Goal: Transaction & Acquisition: Purchase product/service

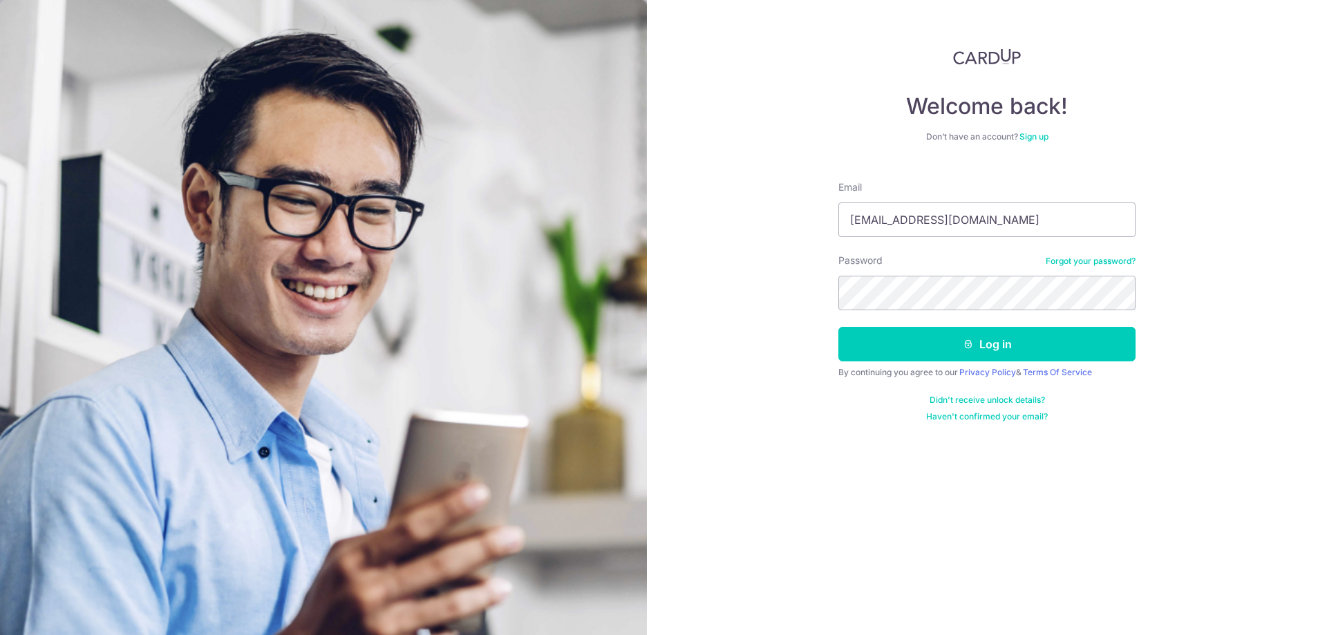
type input "[EMAIL_ADDRESS][DOMAIN_NAME]"
click at [1009, 333] on button "Log in" at bounding box center [986, 344] width 297 height 35
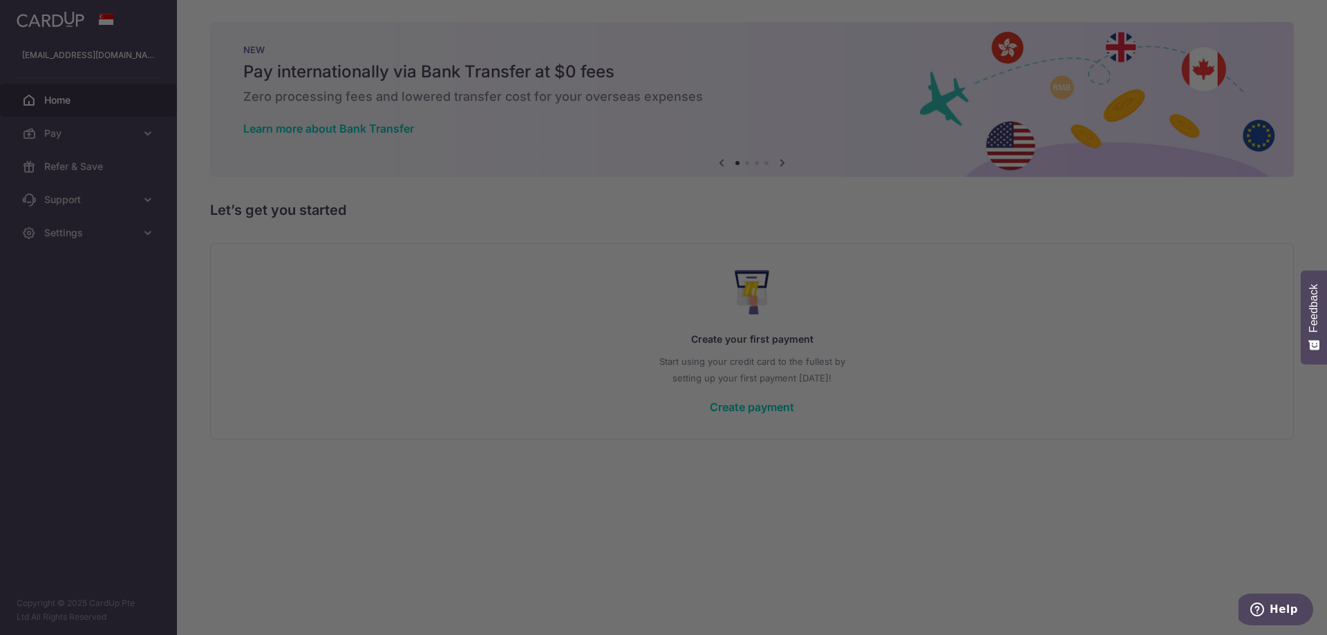
click at [122, 128] on div at bounding box center [670, 320] width 1340 height 641
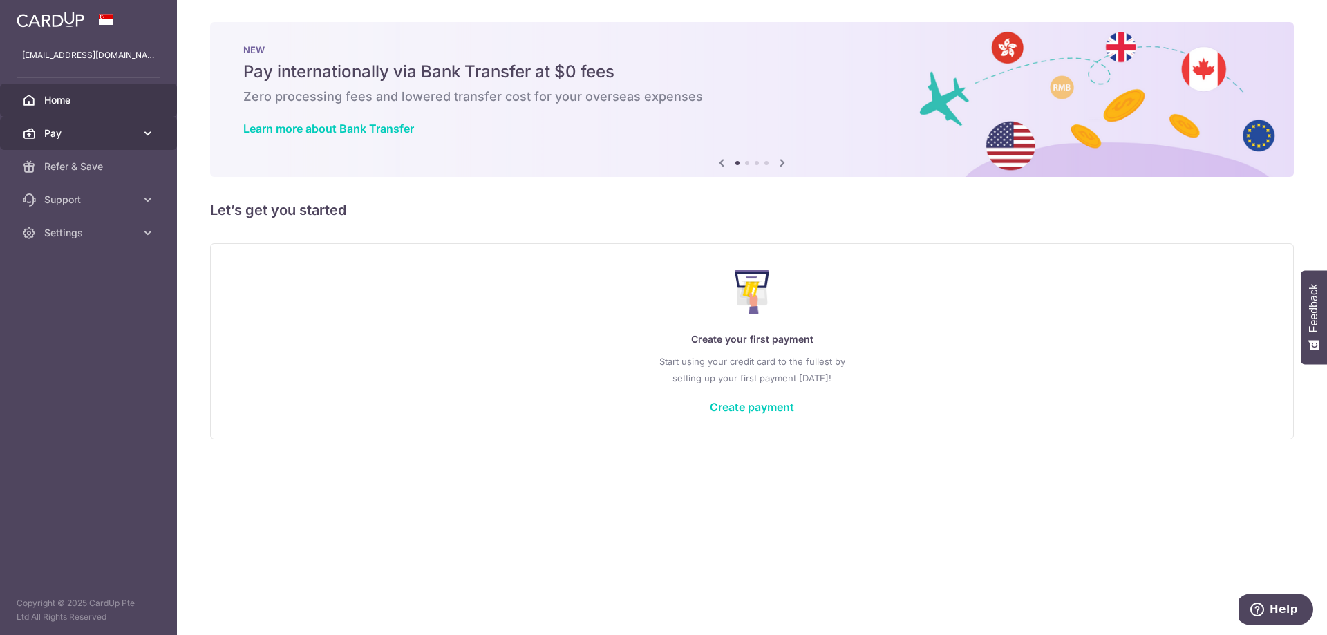
click at [61, 127] on span "Pay" at bounding box center [89, 133] width 91 height 14
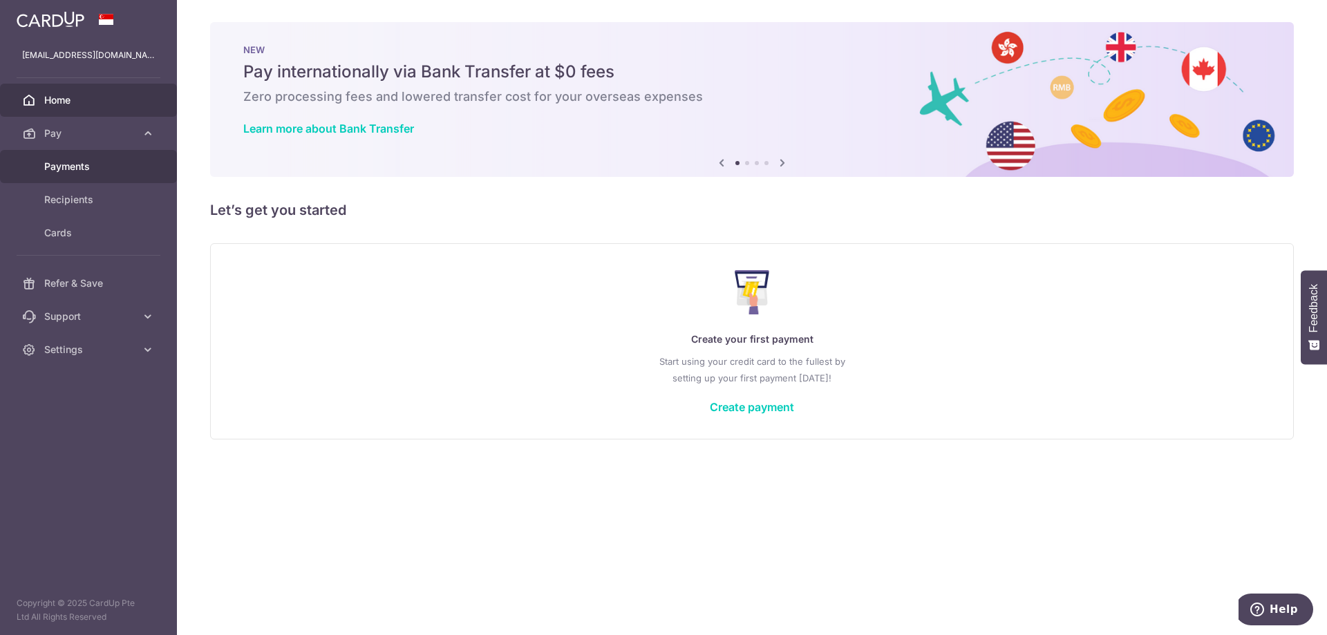
click at [76, 172] on span "Payments" at bounding box center [89, 167] width 91 height 14
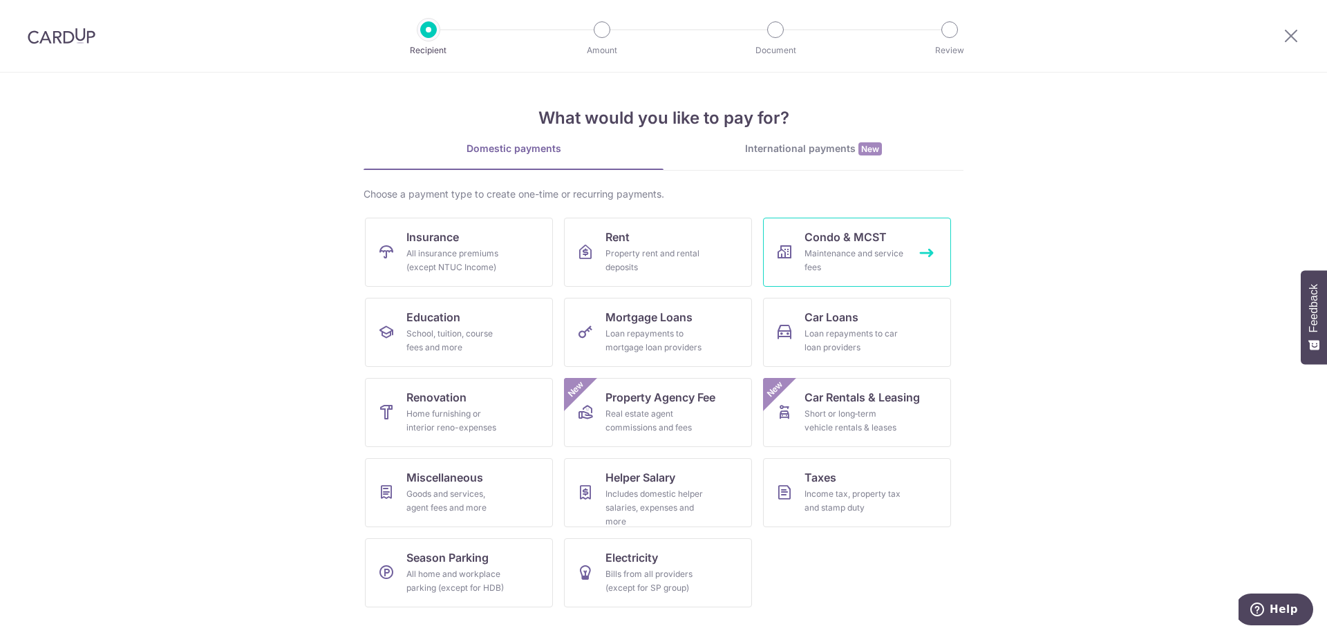
click at [863, 258] on div "Maintenance and service fees" at bounding box center [853, 261] width 99 height 28
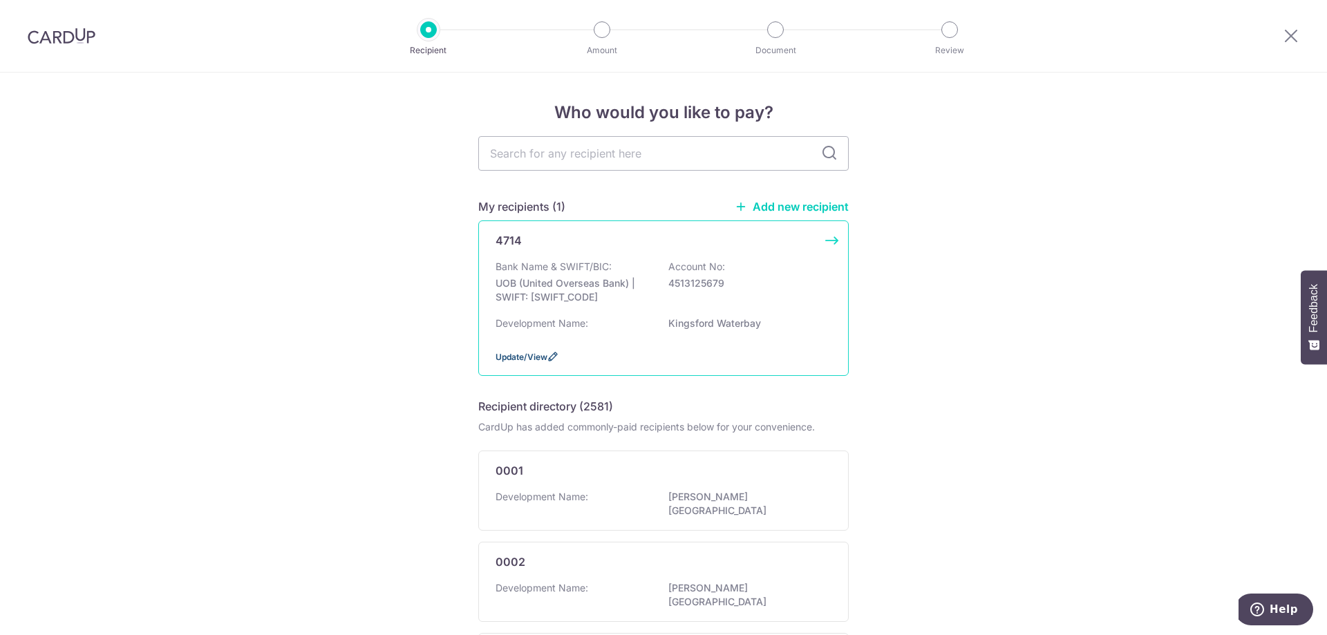
click at [529, 354] on span "Update/View" at bounding box center [521, 357] width 52 height 10
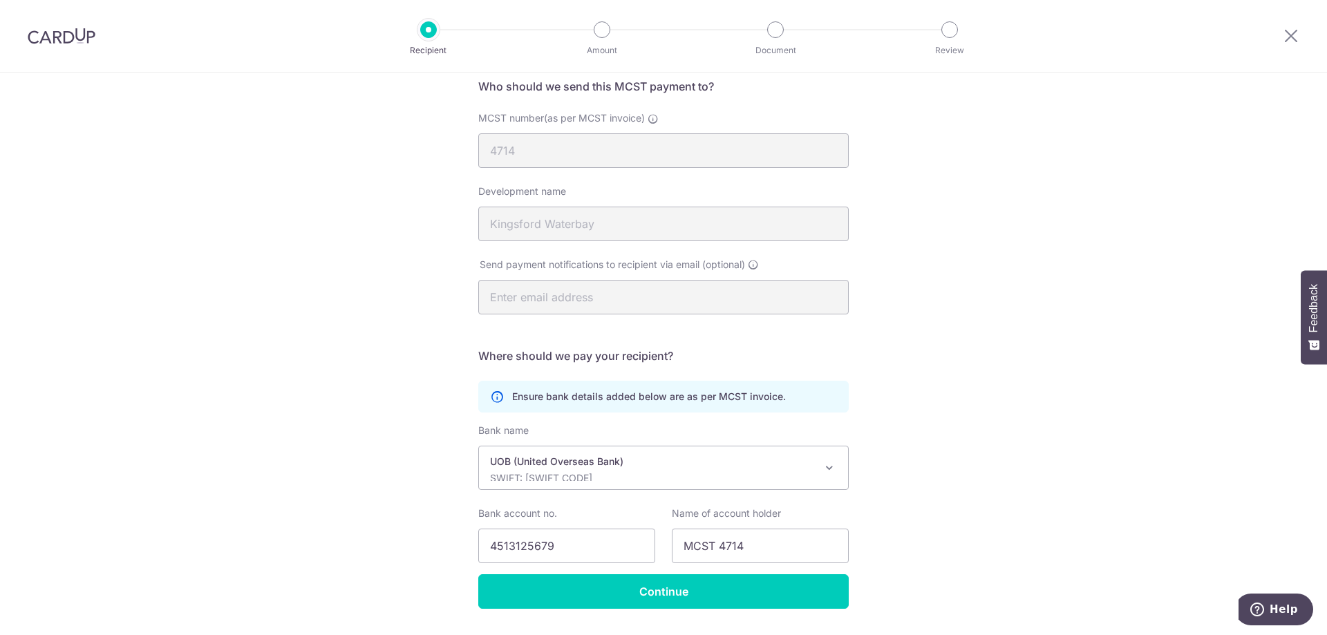
scroll to position [149, 0]
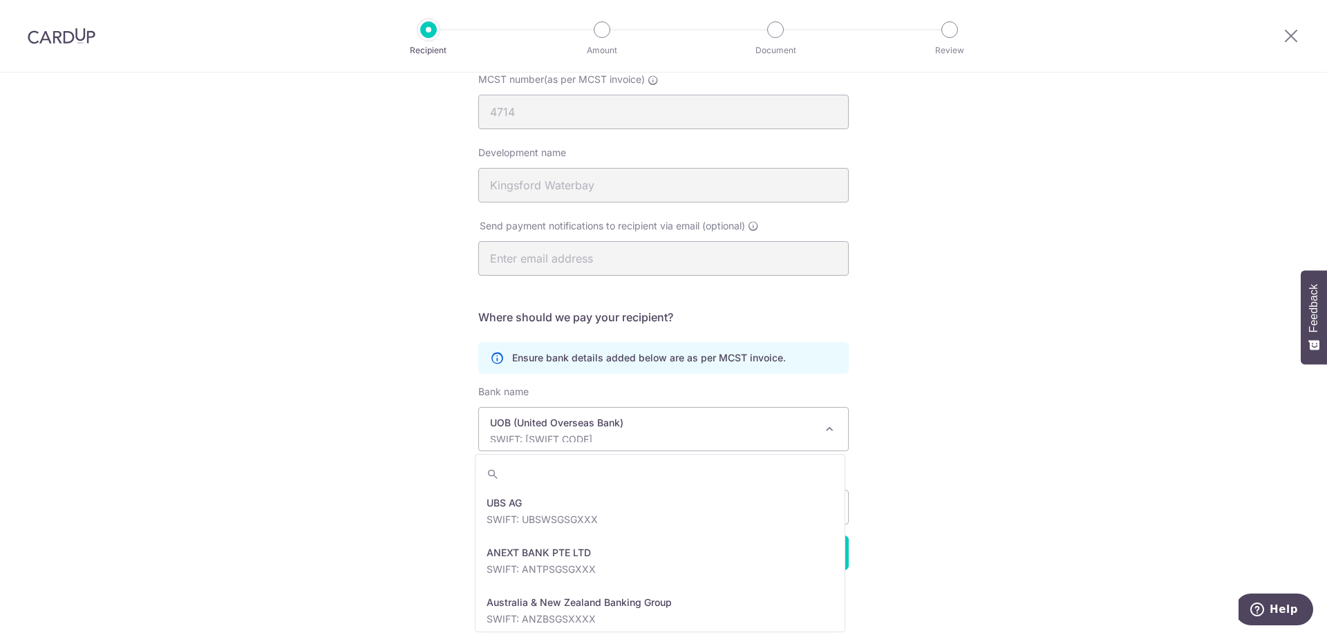
click at [823, 428] on span at bounding box center [829, 429] width 17 height 17
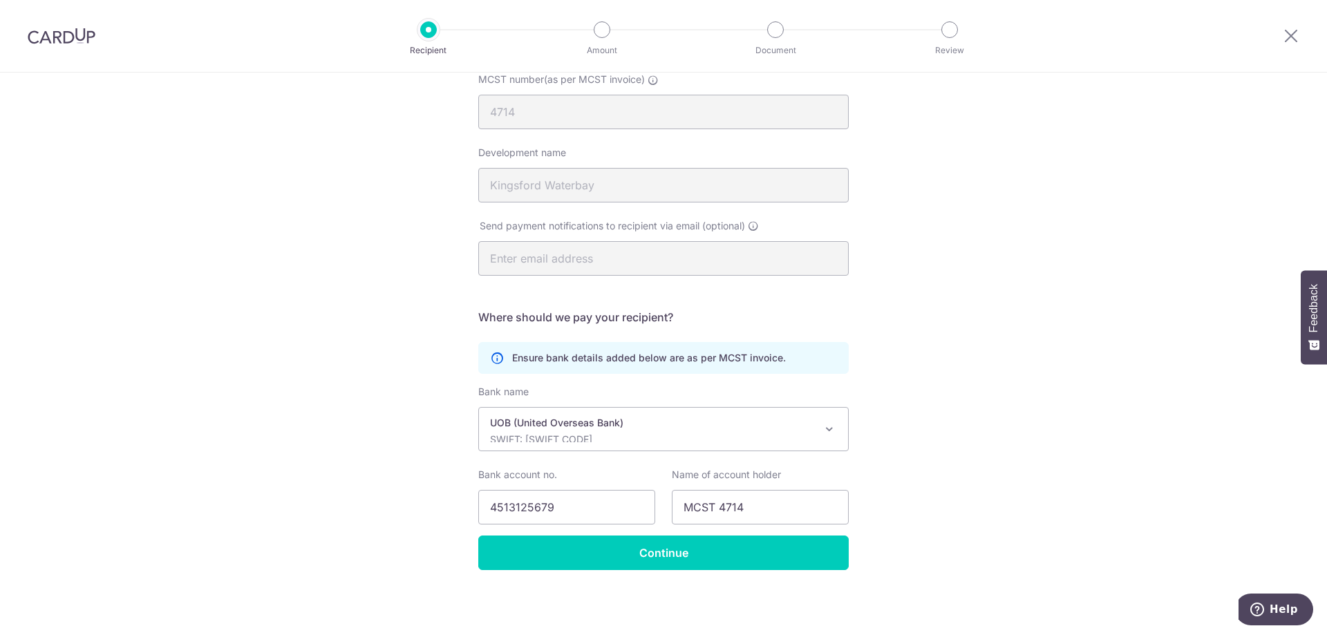
click at [393, 547] on div "Recipient Details Your recipient does not need a CardUp account to receive your…" at bounding box center [663, 279] width 1327 height 712
click at [649, 558] on input "Continue" at bounding box center [663, 552] width 370 height 35
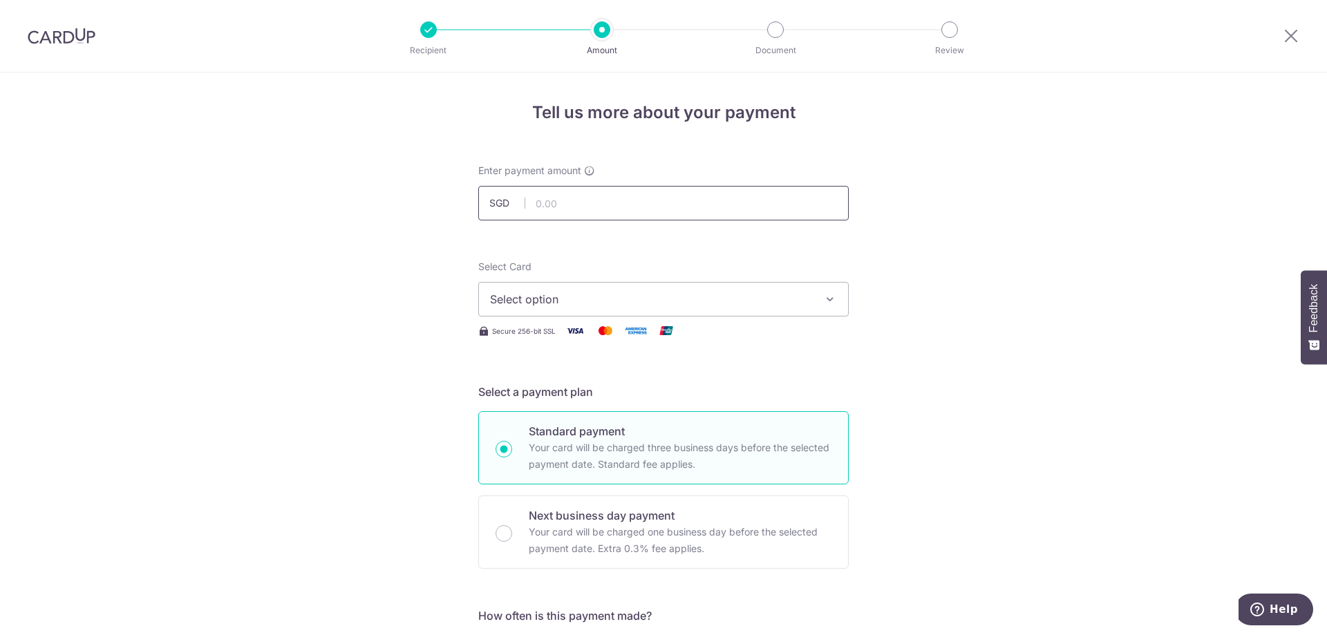
click at [746, 188] on input "text" at bounding box center [663, 203] width 370 height 35
click at [677, 298] on span "Select option" at bounding box center [651, 299] width 322 height 17
click at [651, 201] on input "text" at bounding box center [663, 203] width 370 height 35
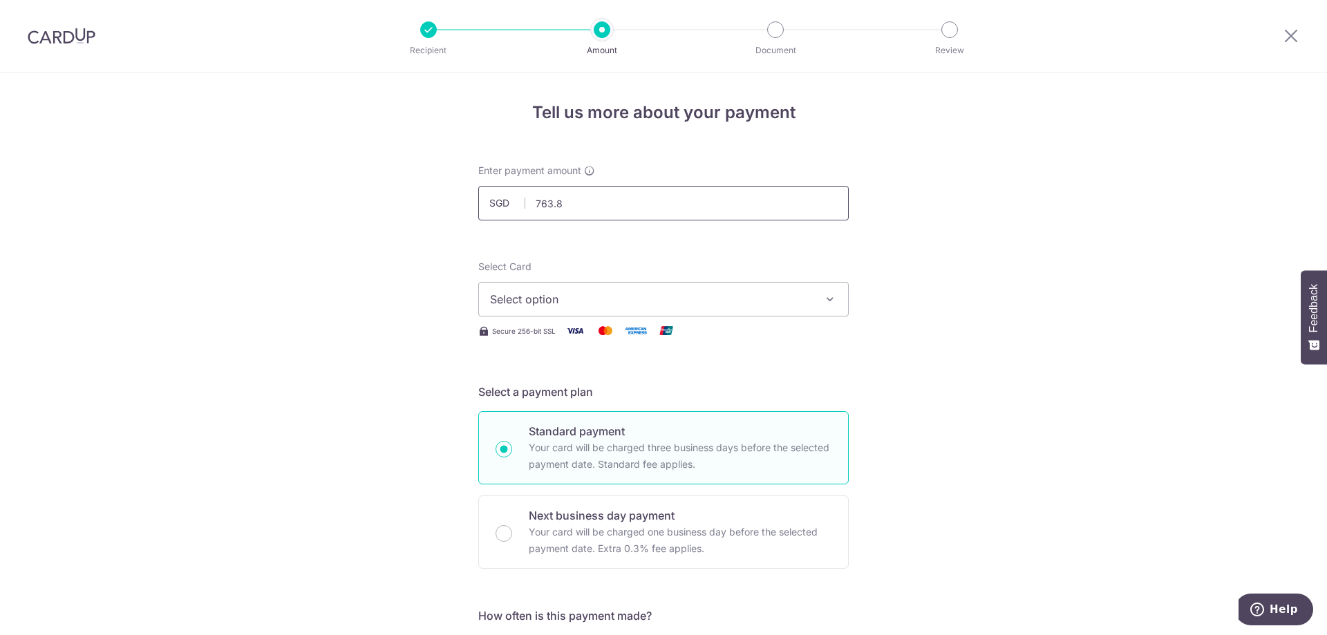
type input "763.87"
click at [647, 294] on span "Select option" at bounding box center [651, 299] width 322 height 17
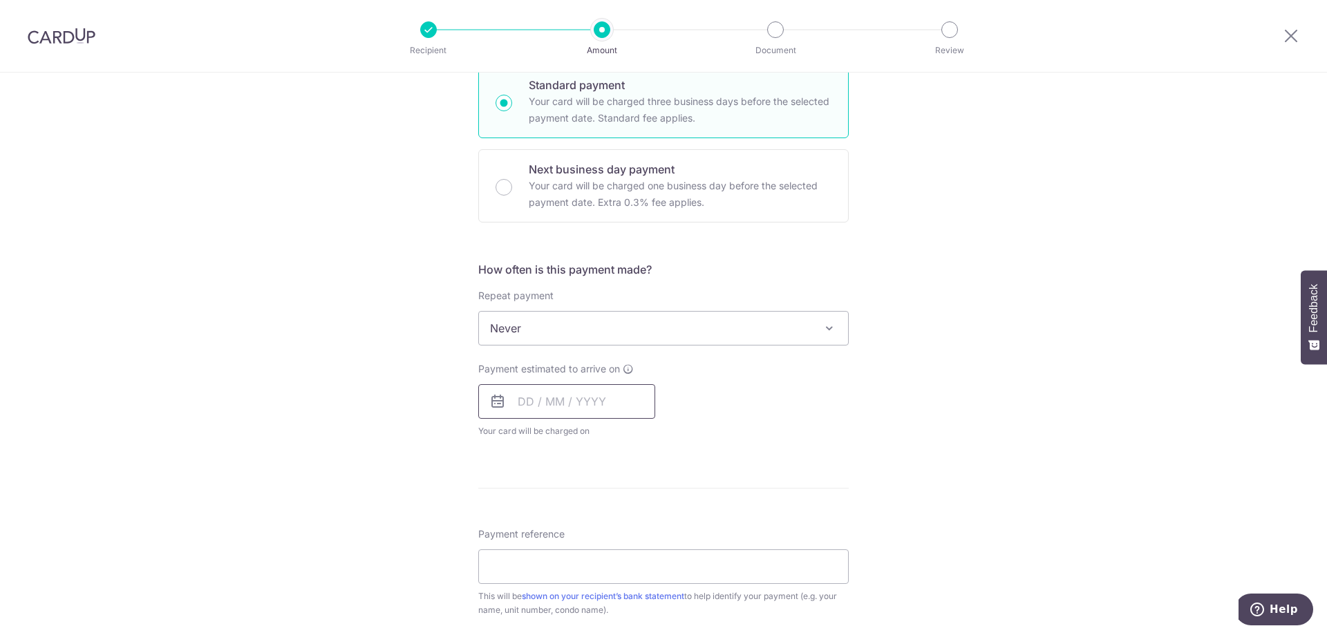
scroll to position [345, 0]
click at [518, 403] on input "text" at bounding box center [566, 402] width 177 height 35
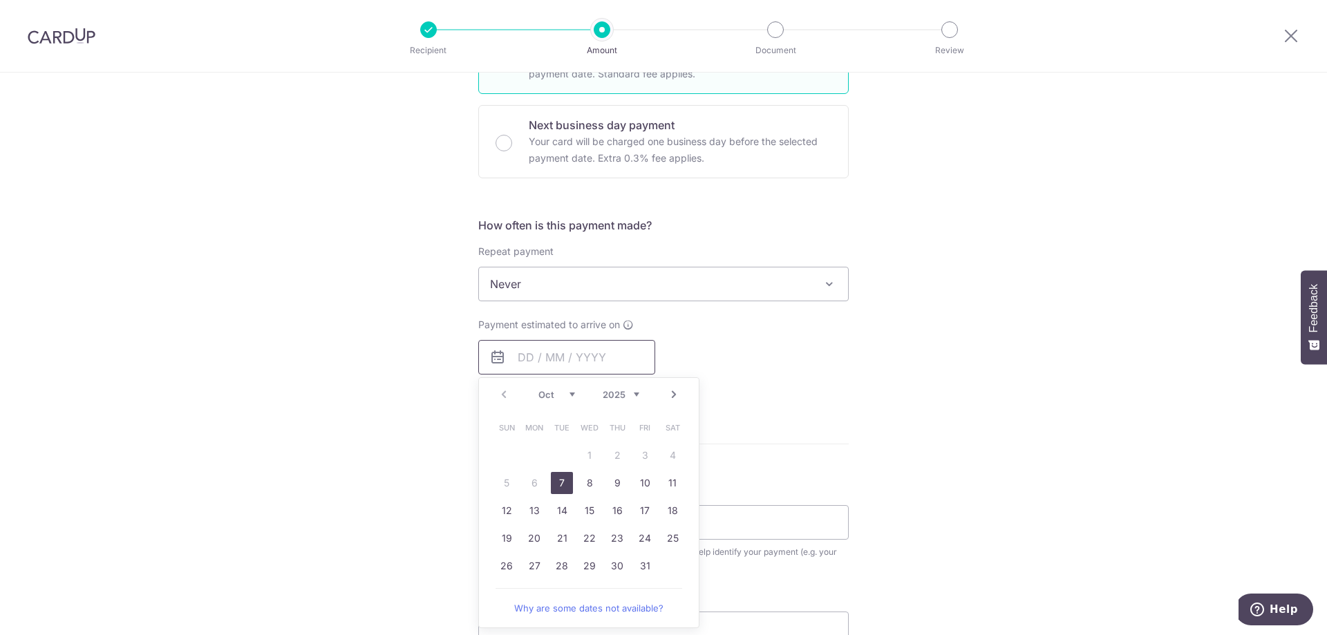
scroll to position [415, 0]
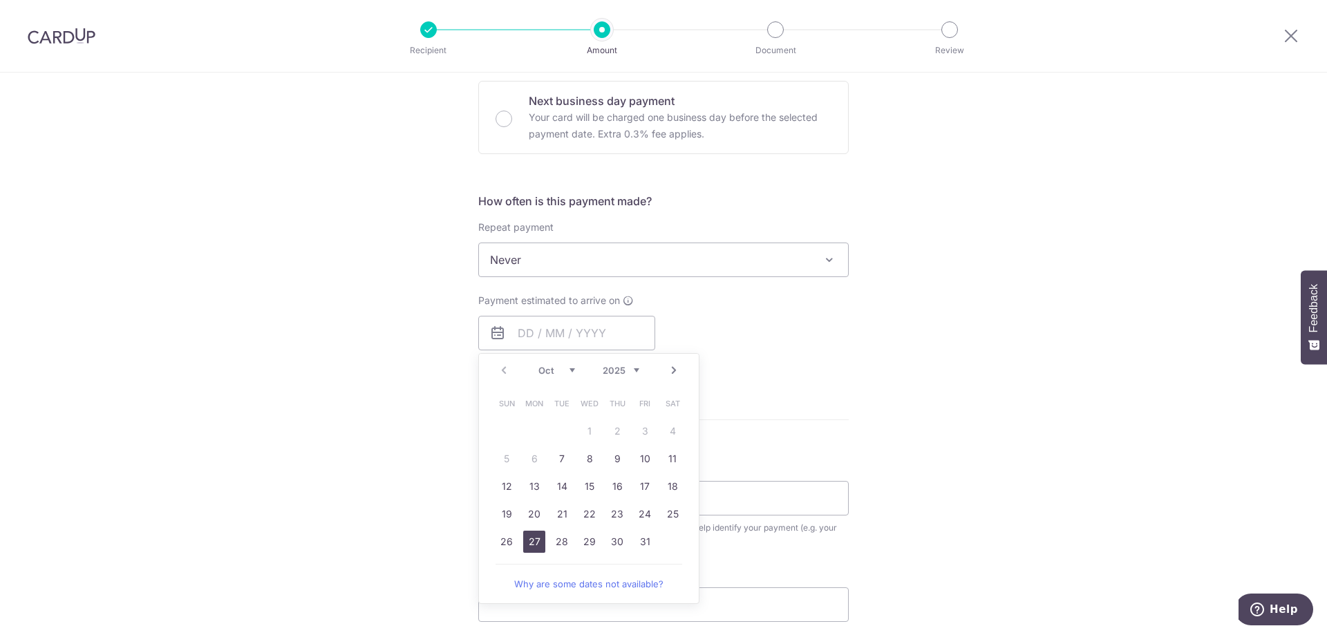
click at [529, 539] on link "27" at bounding box center [534, 542] width 22 height 22
type input "27/10/2025"
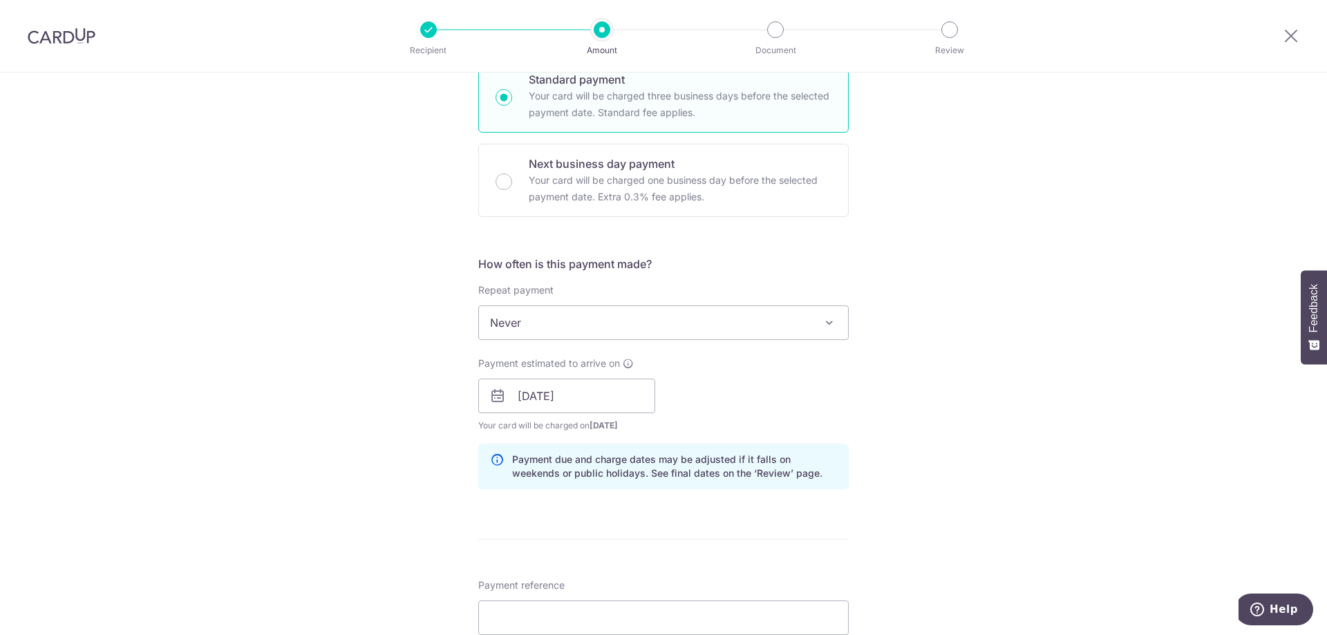
scroll to position [276, 0]
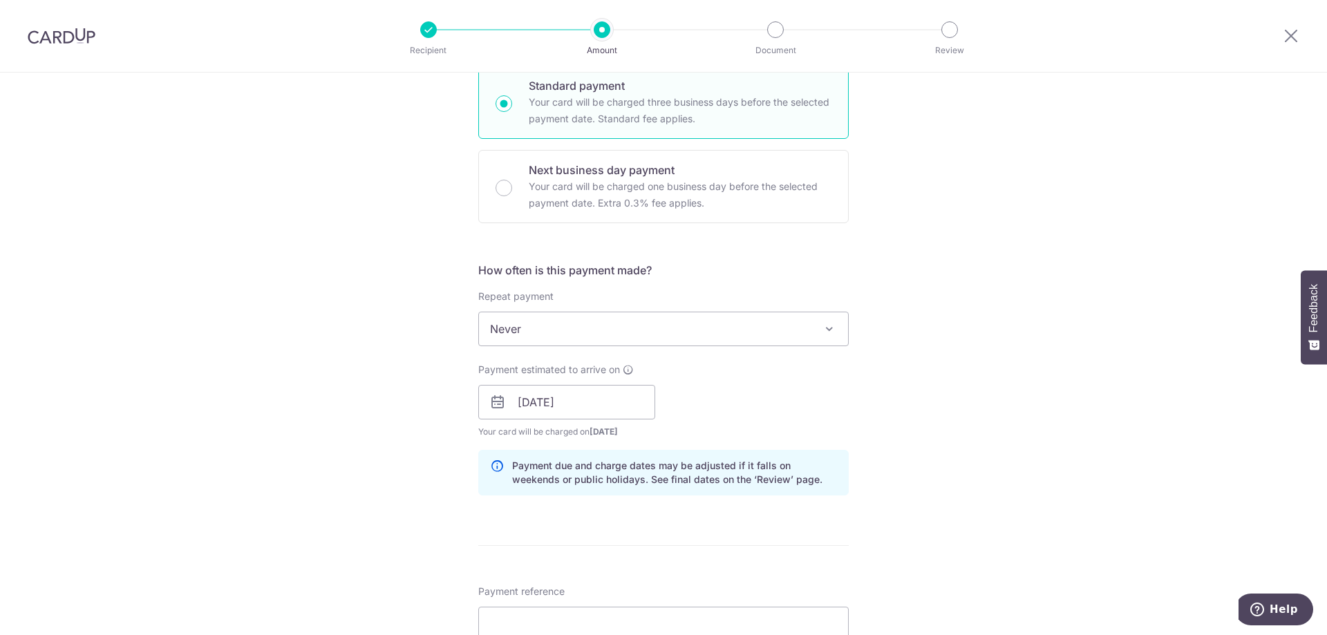
click at [924, 359] on div "Tell us more about your payment Enter payment amount SGD 763.87 763.87 Select C…" at bounding box center [663, 380] width 1327 height 1307
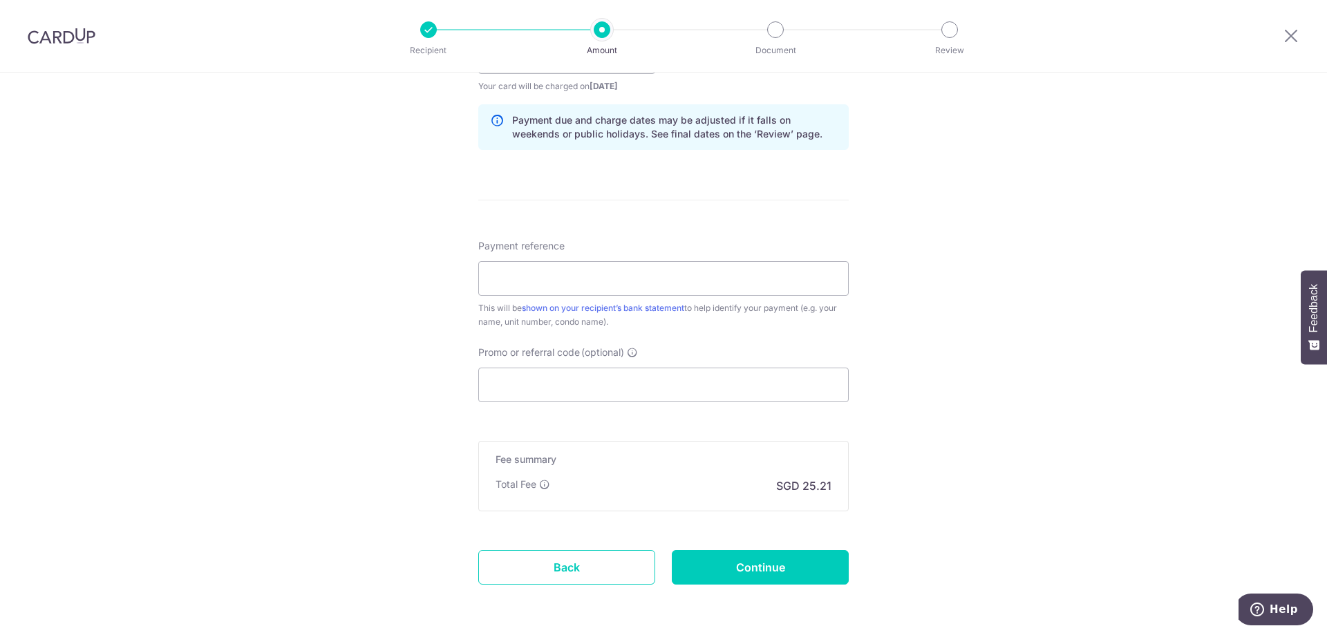
scroll to position [744, 0]
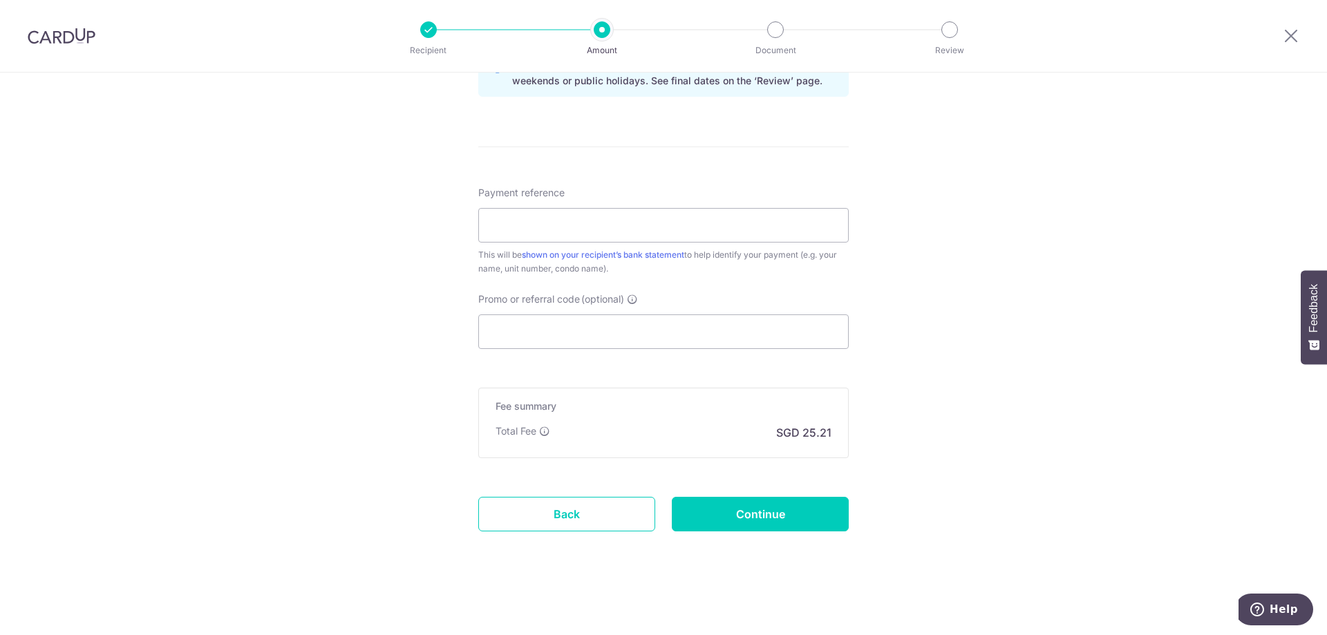
drag, startPoint x: 251, startPoint y: 486, endPoint x: 279, endPoint y: 486, distance: 28.3
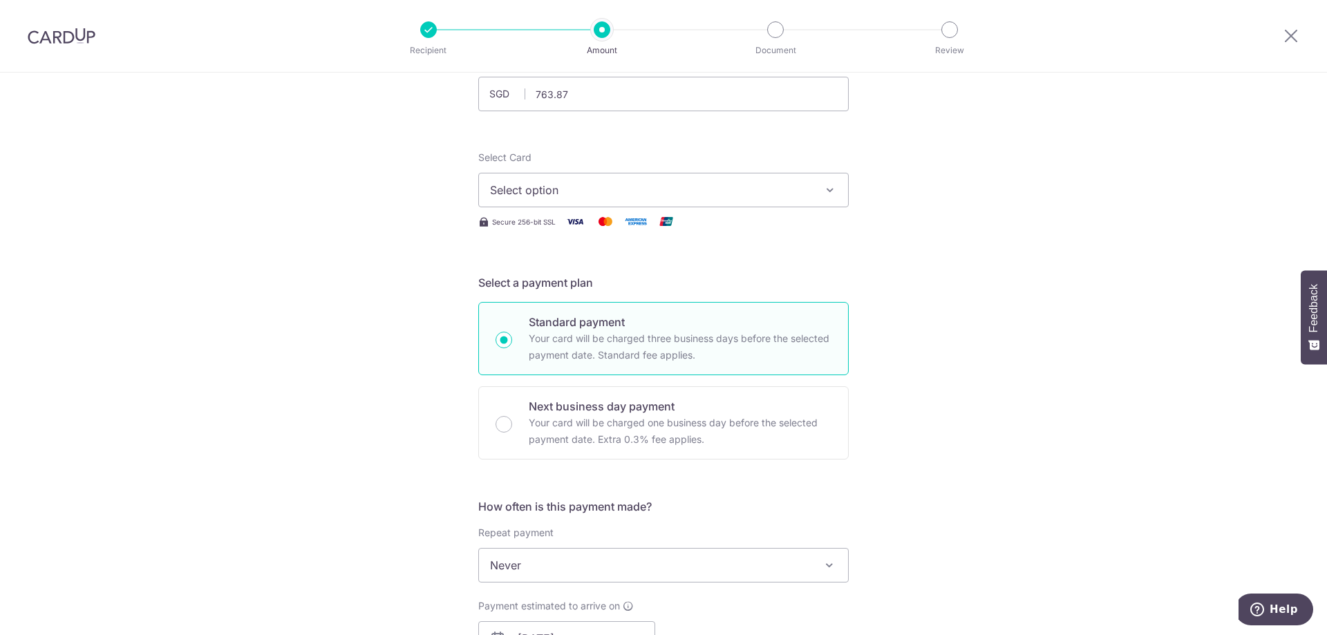
scroll to position [0, 0]
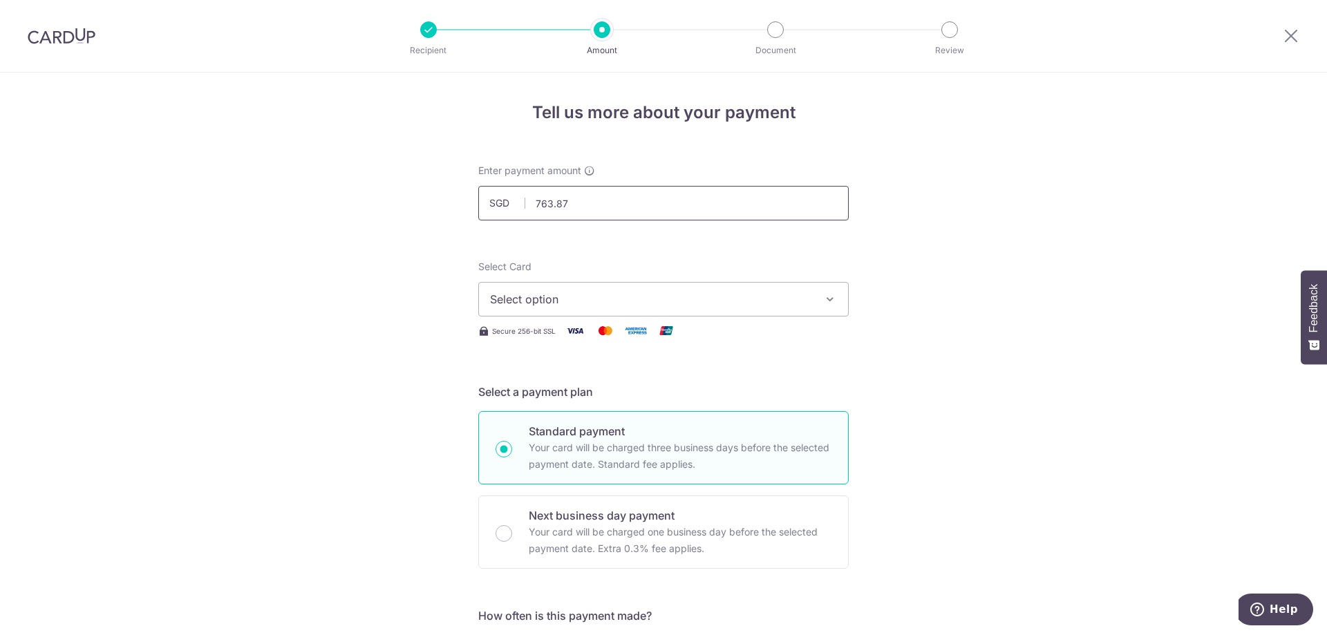
drag, startPoint x: 567, startPoint y: 207, endPoint x: 518, endPoint y: 204, distance: 48.5
click at [518, 204] on div "SGD 763.87 763.87" at bounding box center [663, 203] width 370 height 35
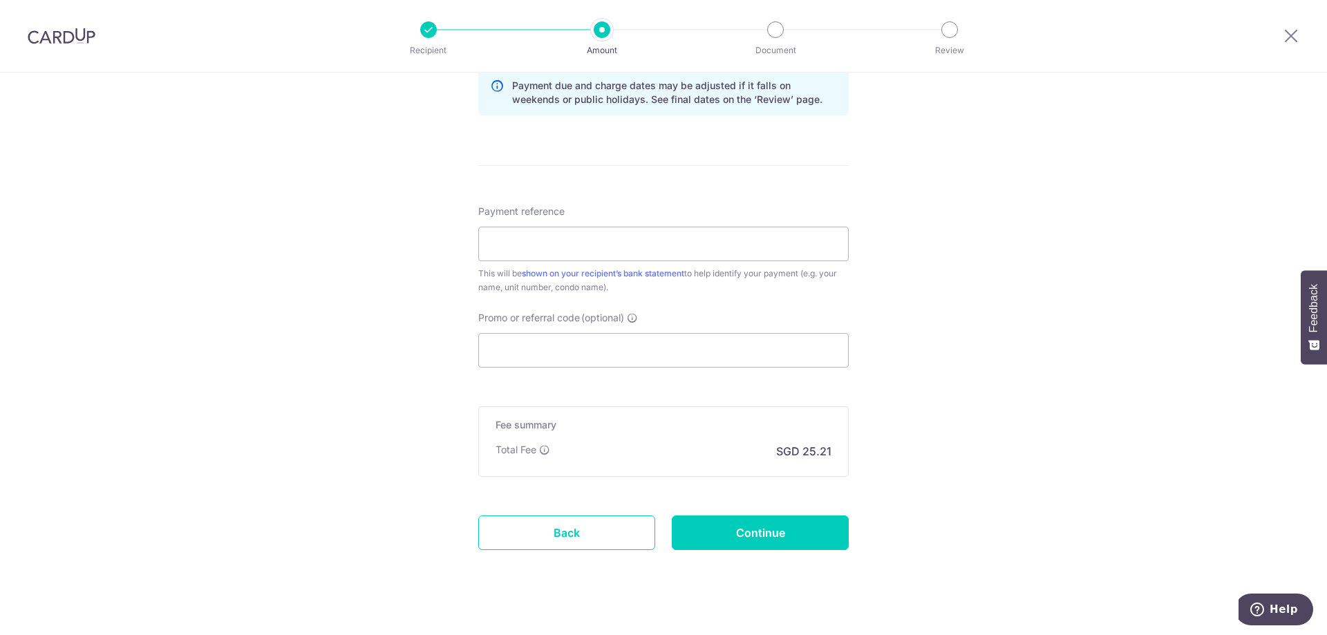
scroll to position [744, 0]
